Goal: Task Accomplishment & Management: Manage account settings

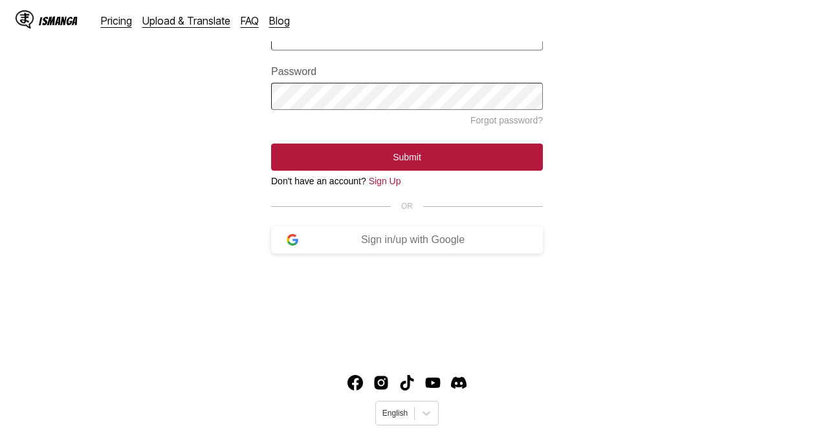
scroll to position [132, 0]
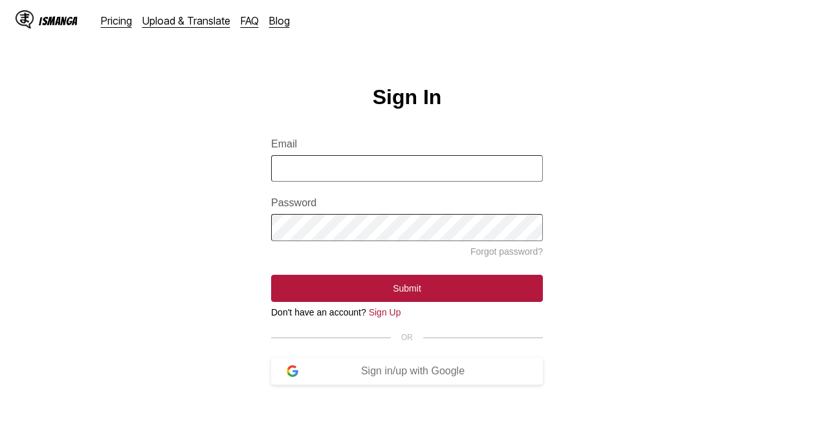
click at [507, 169] on input "Email" at bounding box center [407, 168] width 272 height 27
click at [443, 173] on input "Email" at bounding box center [407, 168] width 272 height 27
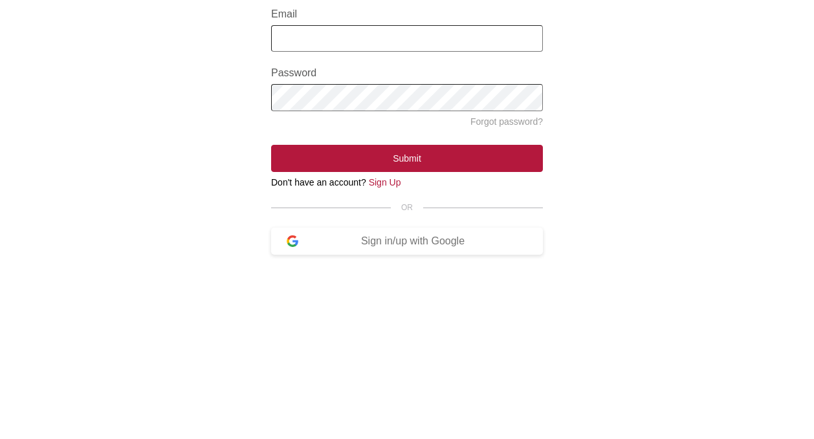
click at [499, 182] on input "Email" at bounding box center [407, 168] width 272 height 27
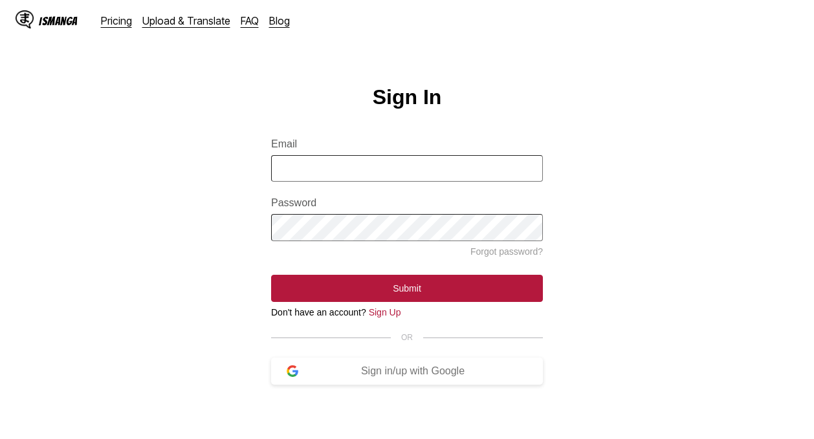
click at [454, 169] on input "Email" at bounding box center [407, 168] width 272 height 27
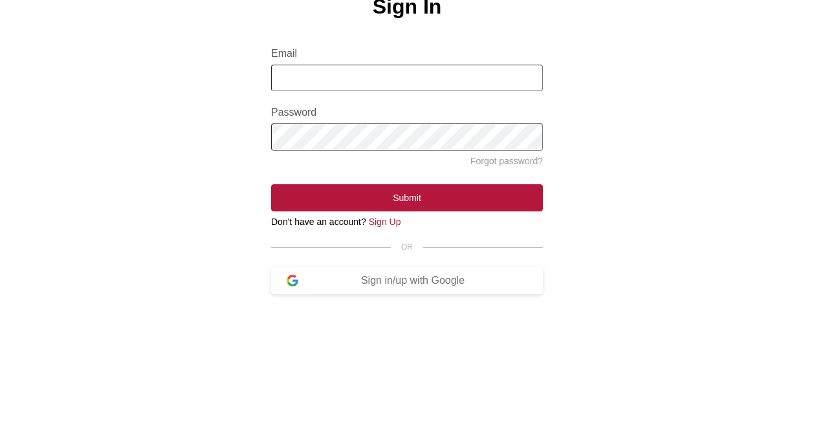
click at [479, 182] on input "Email" at bounding box center [407, 168] width 272 height 27
type input "**********"
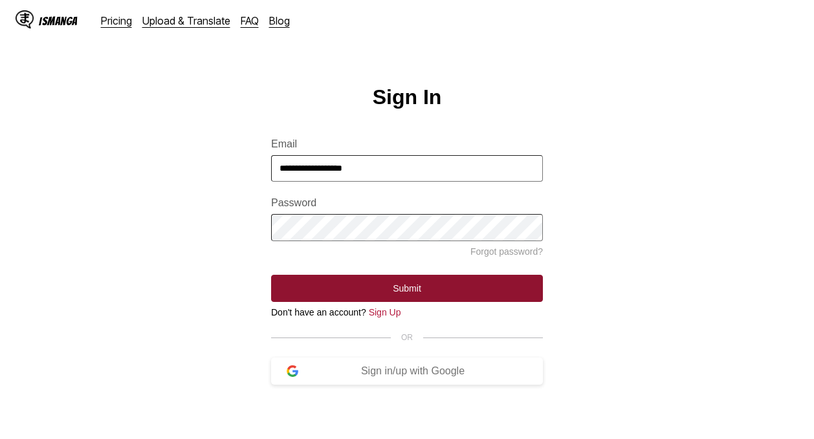
click at [321, 286] on button "Submit" at bounding box center [407, 288] width 272 height 27
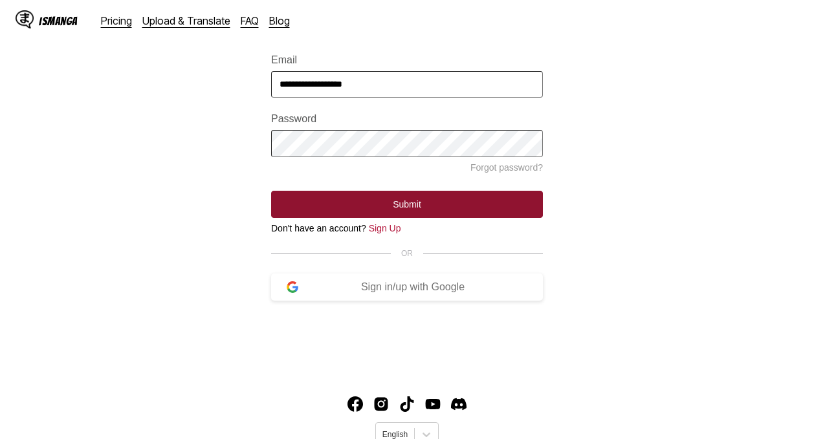
scroll to position [162, 0]
